Goal: Task Accomplishment & Management: Manage account settings

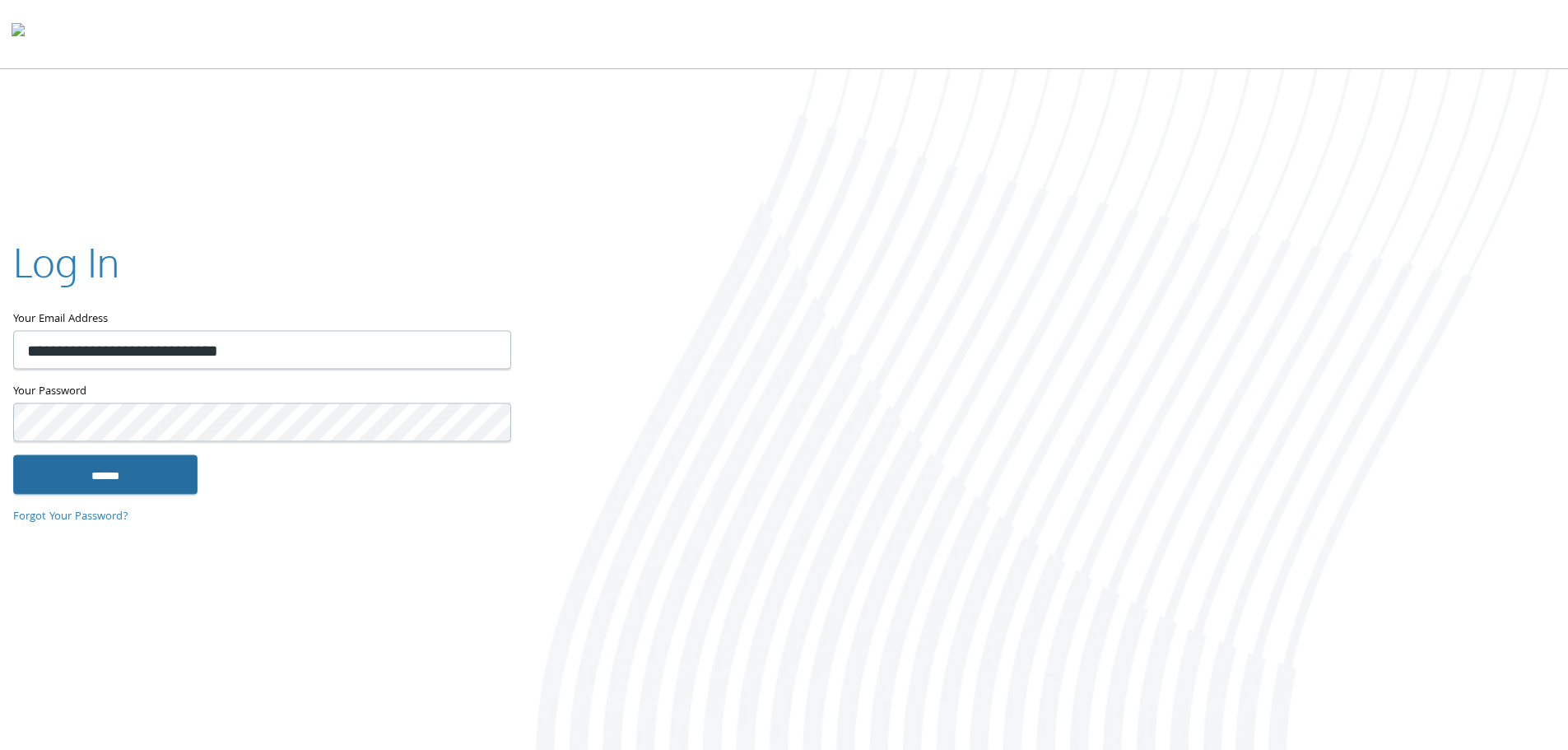
click at [128, 466] on input "******" at bounding box center [105, 473] width 184 height 40
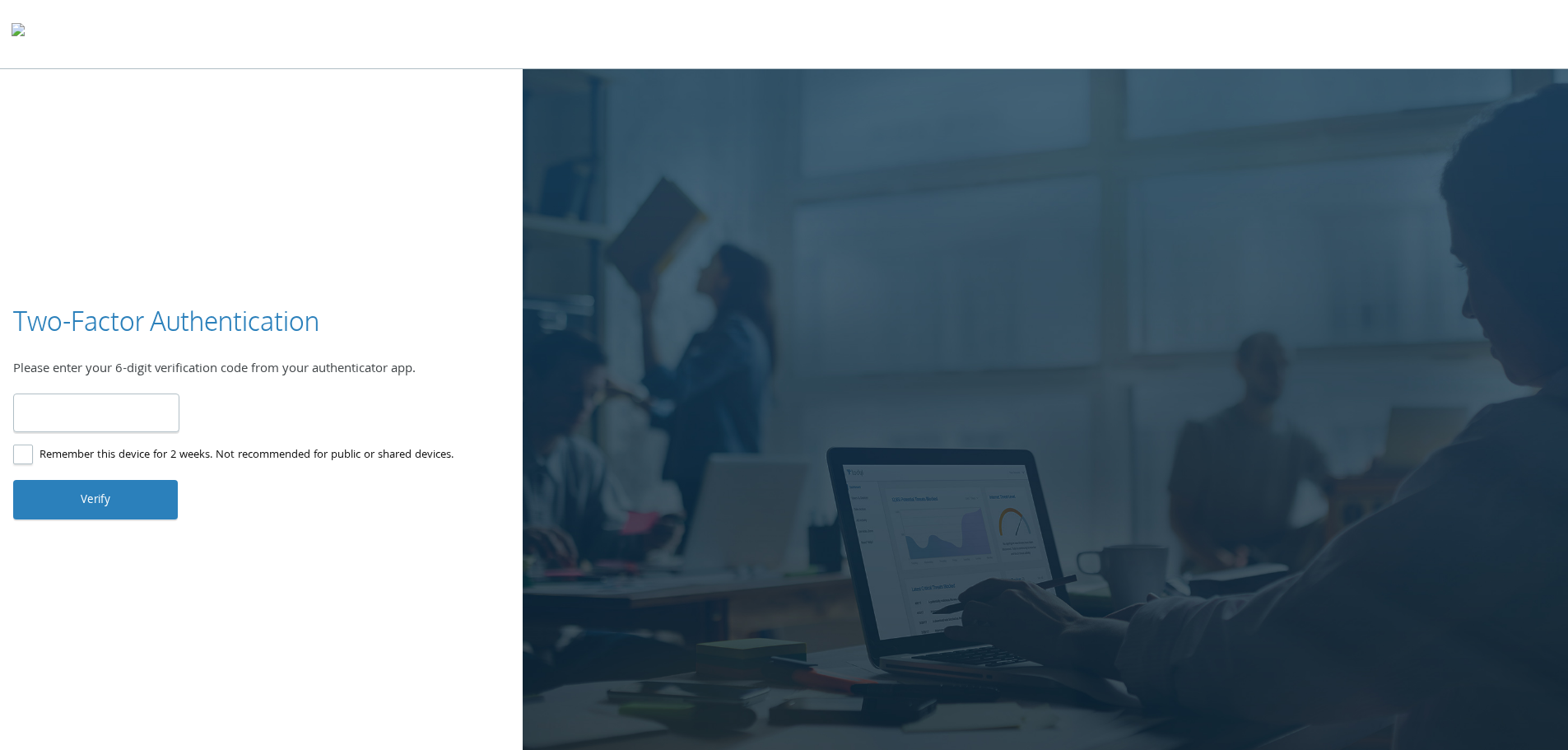
click at [63, 408] on input "number" at bounding box center [96, 413] width 166 height 39
type input "******"
